Goal: Navigation & Orientation: Find specific page/section

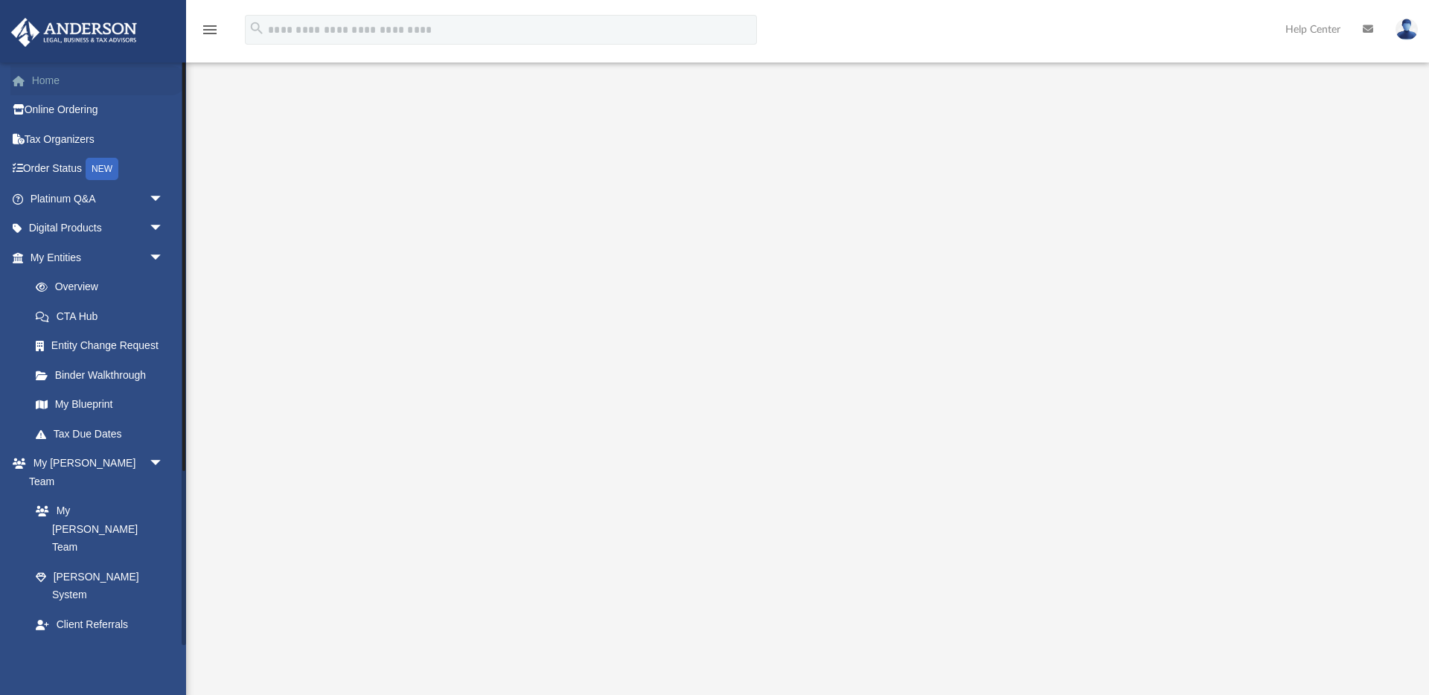
click at [48, 73] on link "Home" at bounding box center [98, 81] width 176 height 30
click at [52, 82] on link "Home" at bounding box center [98, 81] width 176 height 30
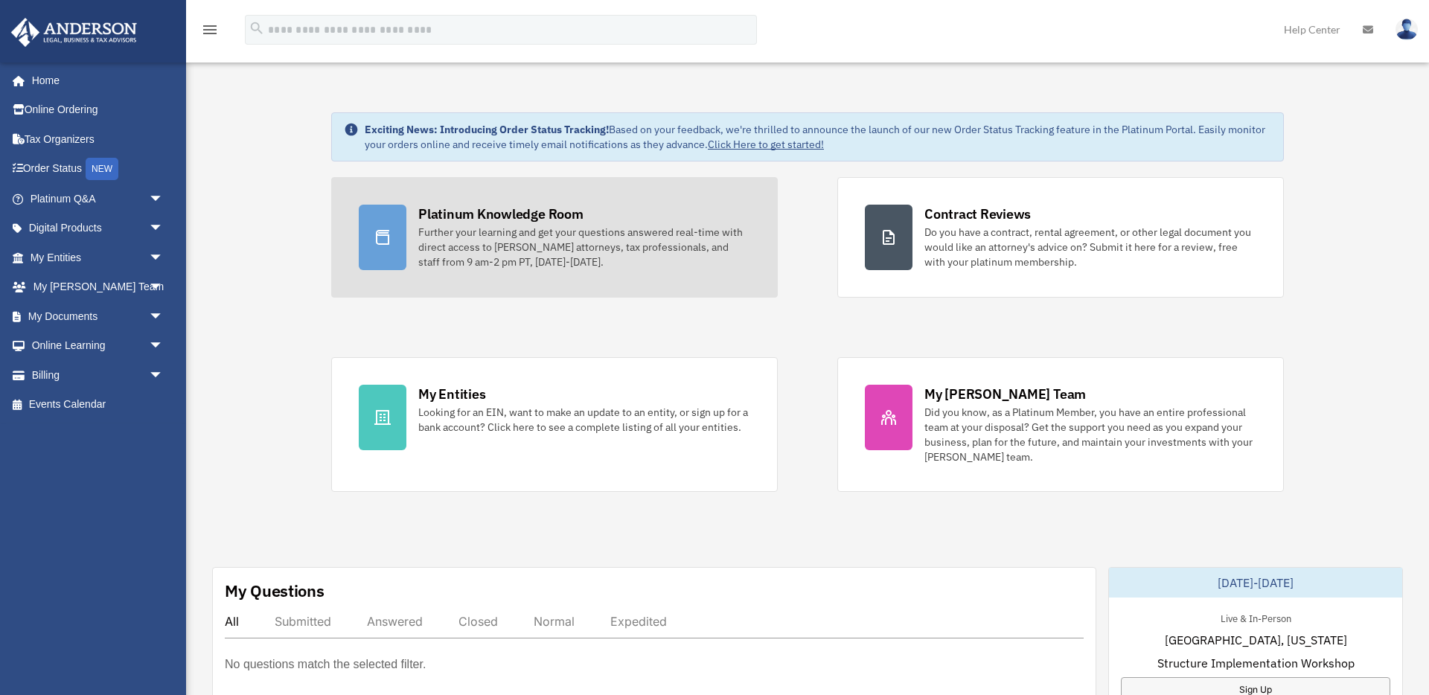
click at [517, 210] on div "Platinum Knowledge Room" at bounding box center [500, 214] width 165 height 19
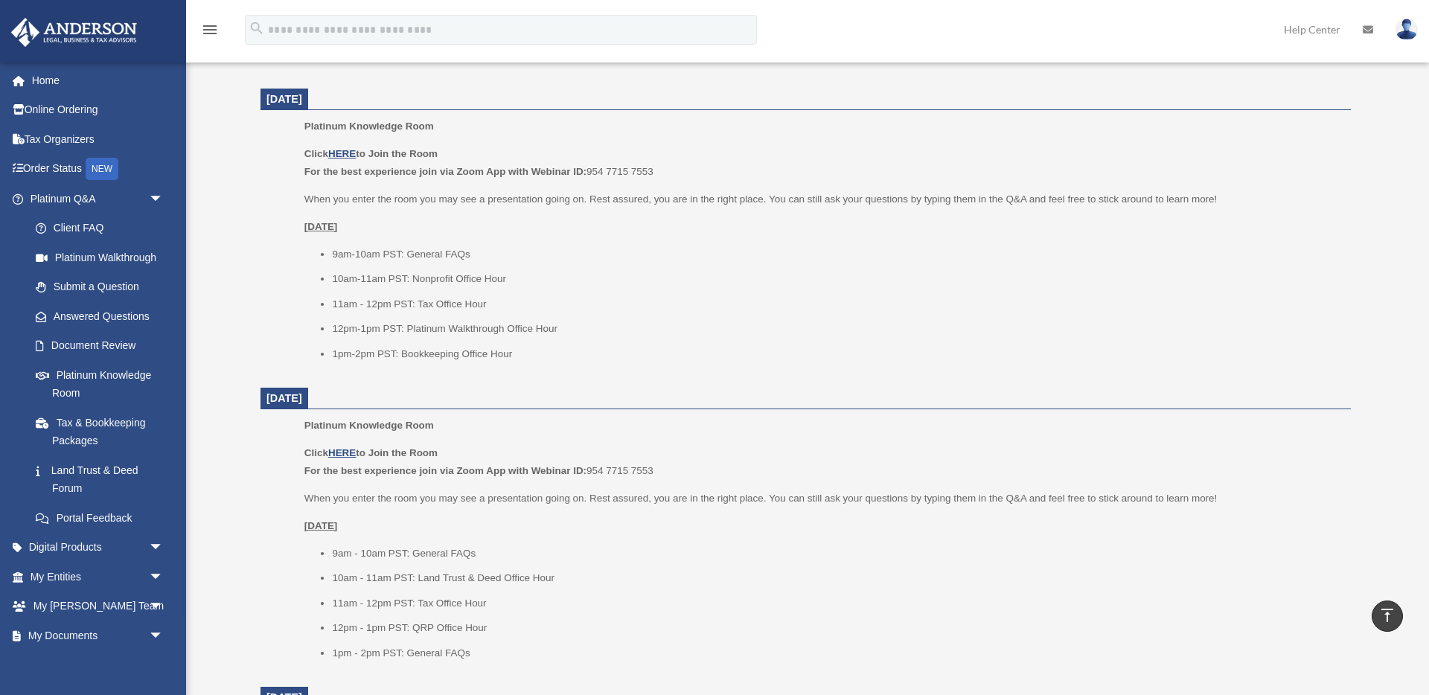
scroll to position [569, 0]
click at [346, 159] on u "HERE" at bounding box center [342, 157] width 28 height 11
